Goal: Task Accomplishment & Management: Manage account settings

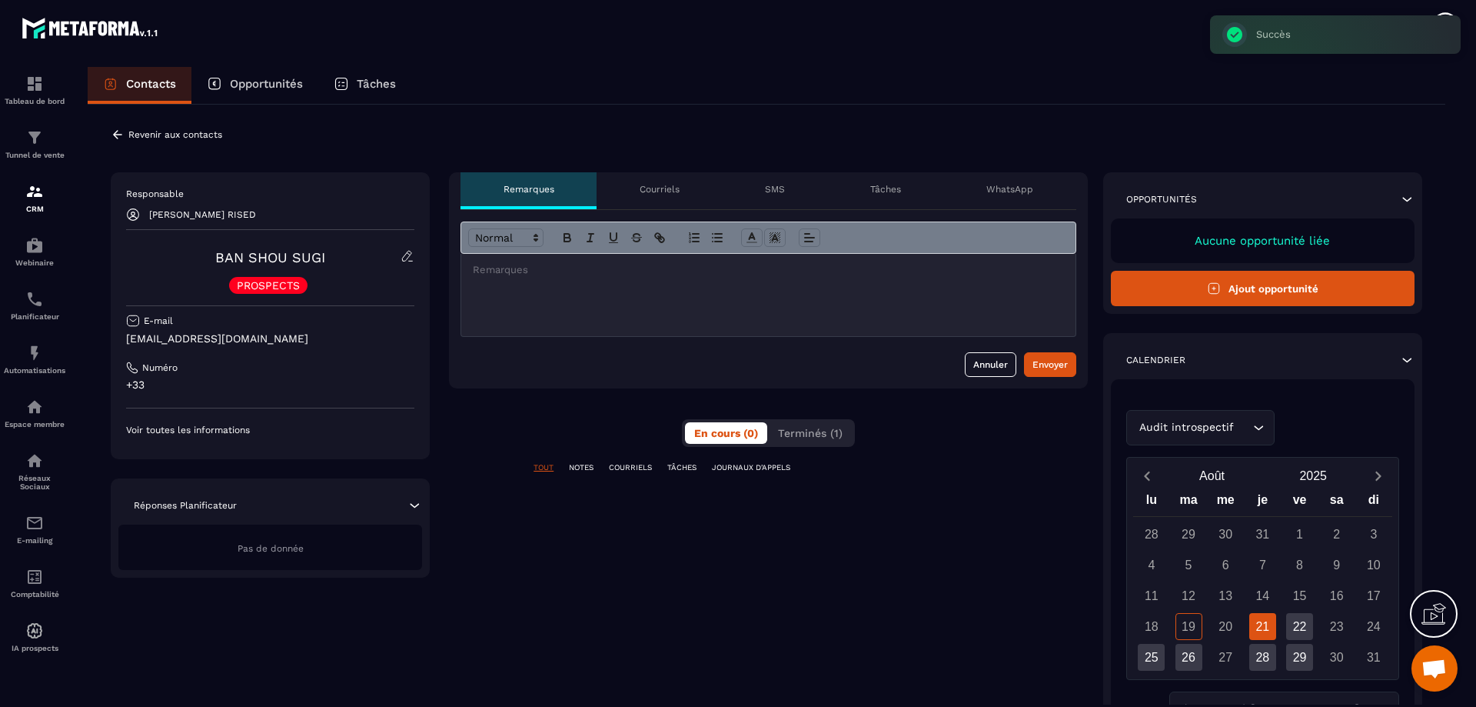
click at [113, 139] on icon at bounding box center [118, 135] width 14 height 14
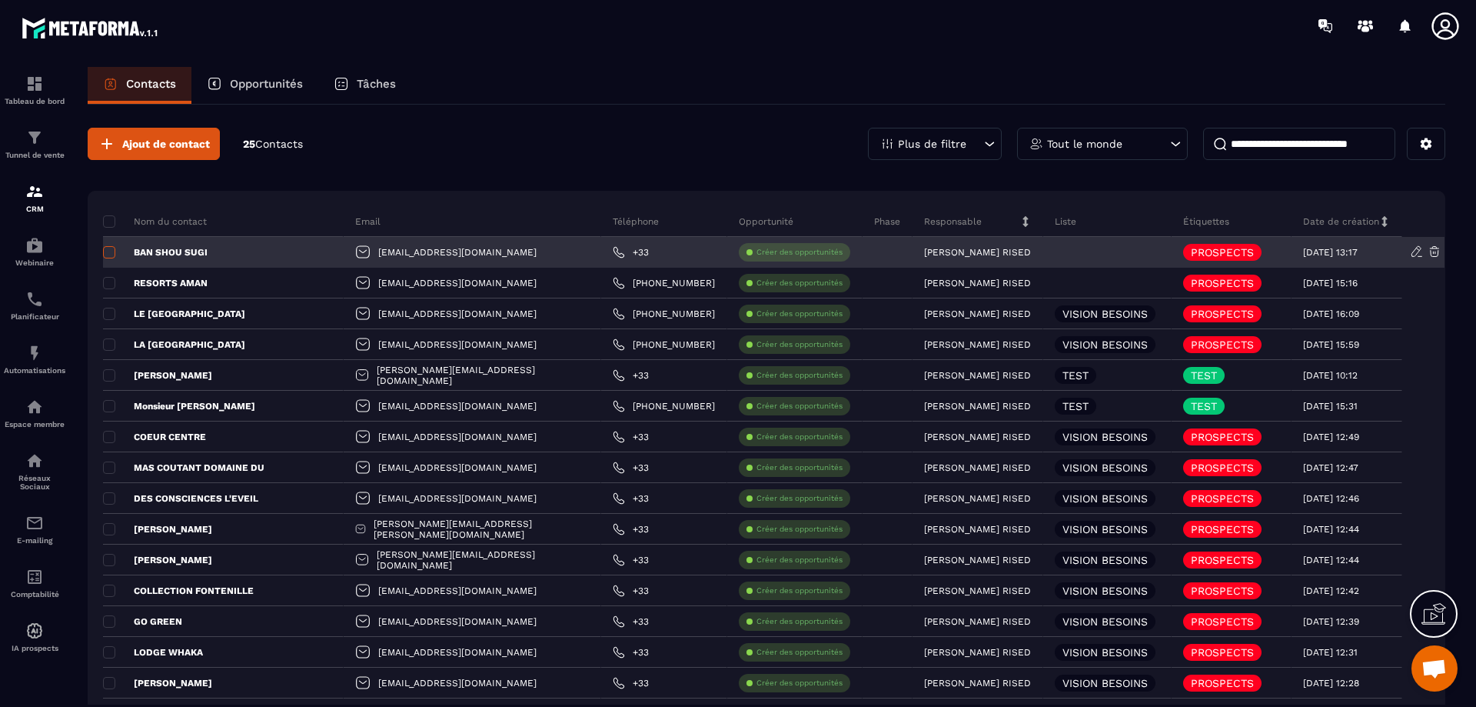
click at [112, 251] on span at bounding box center [109, 252] width 12 height 12
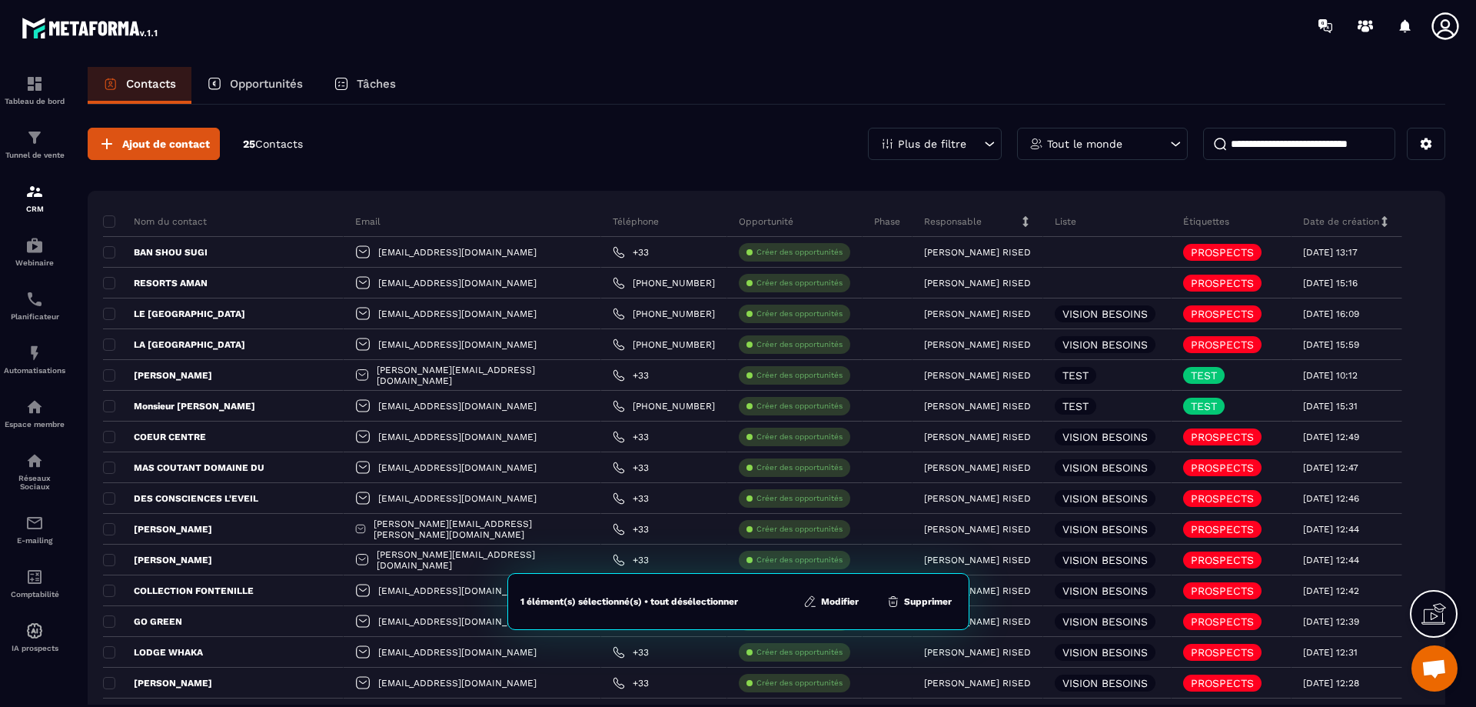
click at [811, 600] on icon at bounding box center [811, 601] width 14 height 14
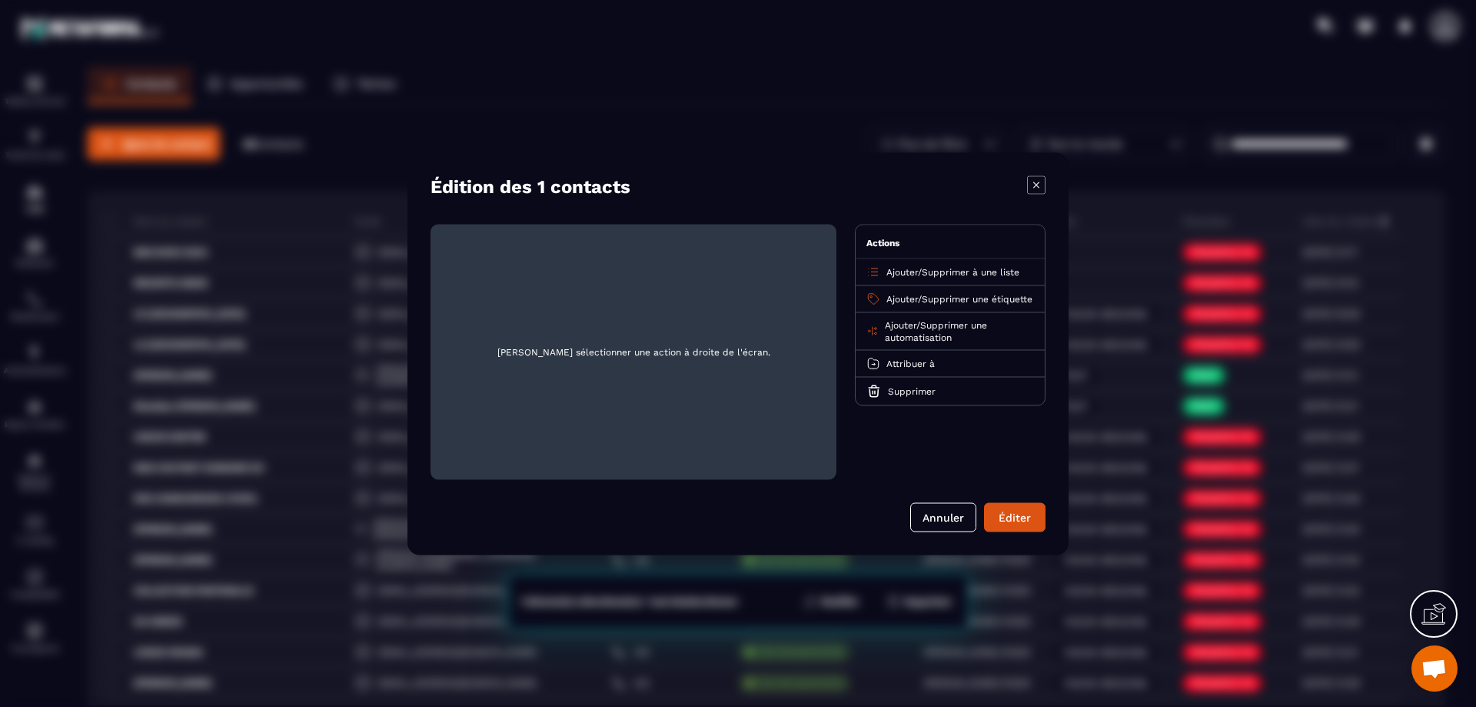
click at [916, 271] on span "Ajouter" at bounding box center [903, 271] width 32 height 11
click at [910, 330] on p "VISION BESOINS" at bounding box center [950, 331] width 135 height 15
click at [1033, 517] on div "Éditer" at bounding box center [1015, 516] width 42 height 15
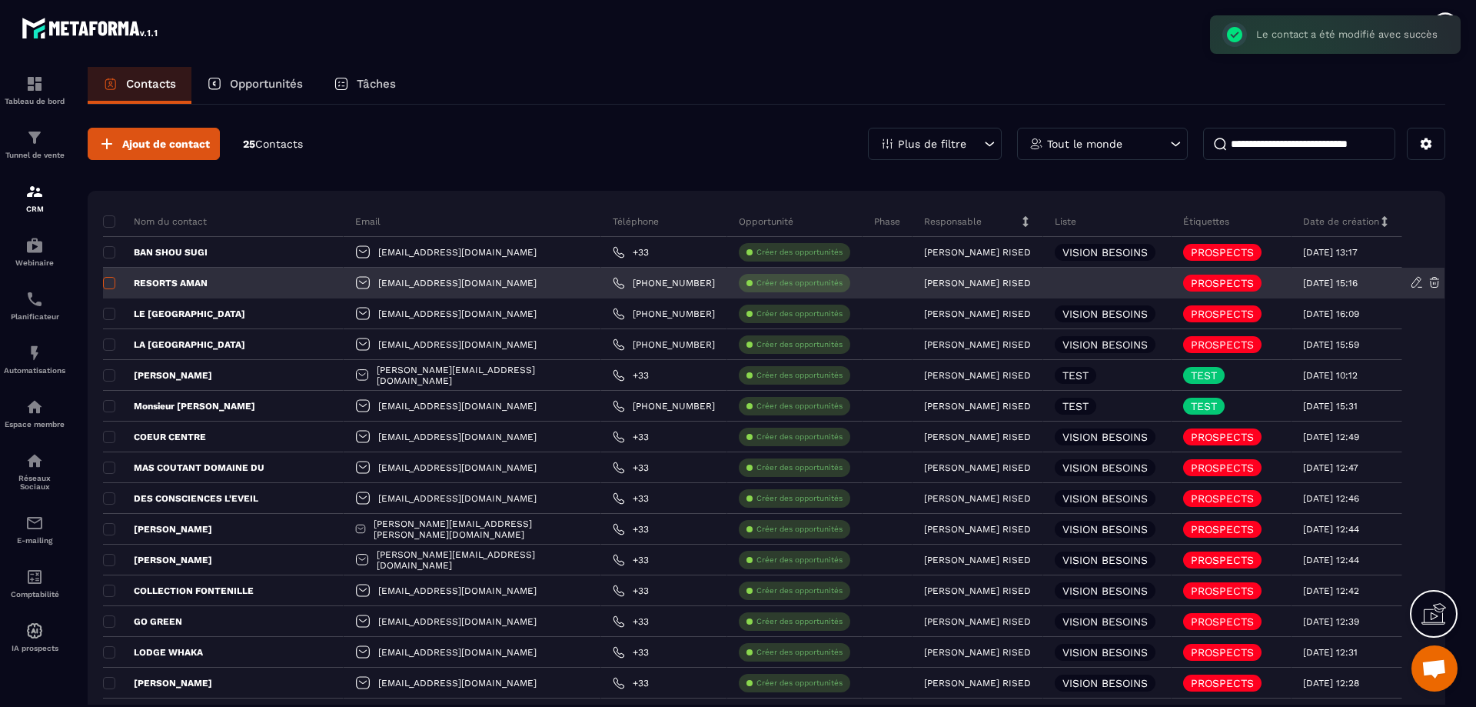
click at [110, 281] on span at bounding box center [109, 283] width 12 height 12
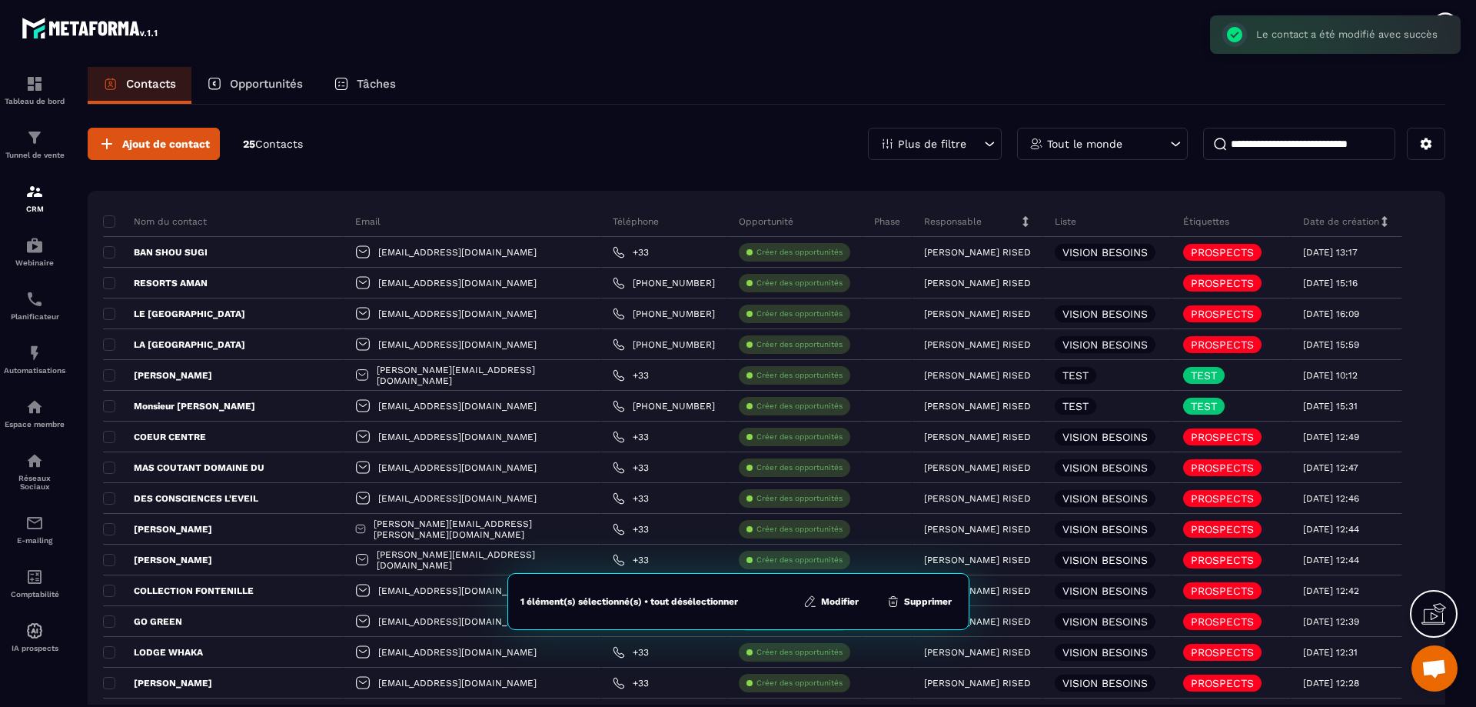
click at [808, 603] on icon at bounding box center [811, 601] width 14 height 14
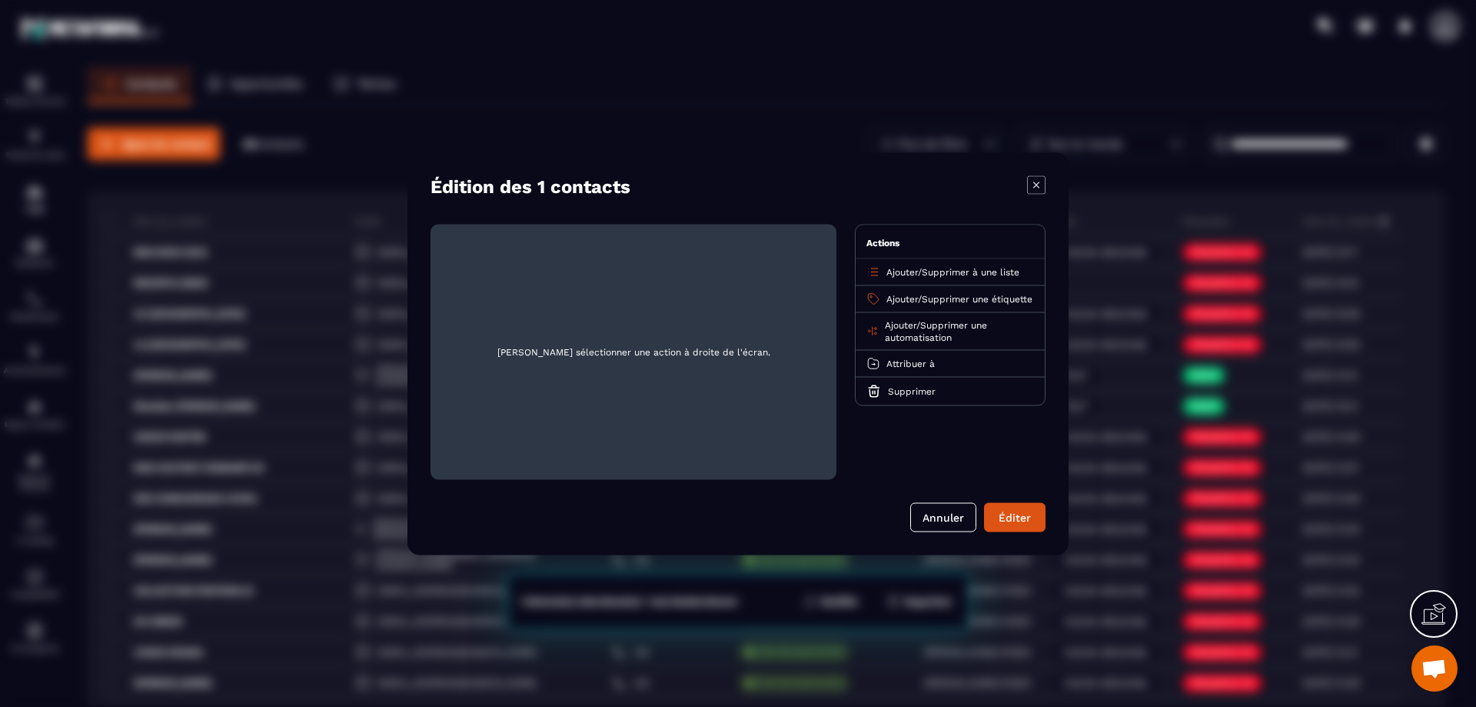
click at [907, 266] on span "Ajouter" at bounding box center [903, 271] width 32 height 11
click at [887, 328] on p "VISION BESOINS" at bounding box center [950, 331] width 135 height 15
click at [1016, 517] on div "Éditer" at bounding box center [1015, 516] width 42 height 15
